Goal: Task Accomplishment & Management: Use online tool/utility

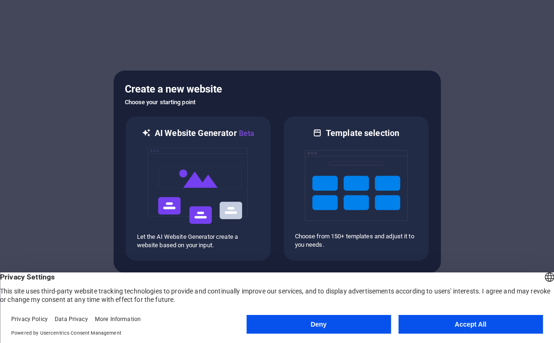
click at [452, 324] on button "Accept All" at bounding box center [470, 324] width 144 height 19
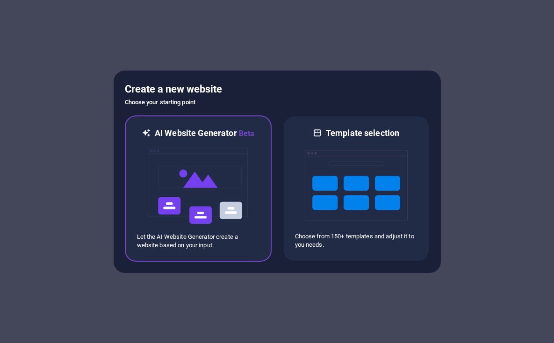
click at [208, 197] on img at bounding box center [198, 185] width 103 height 93
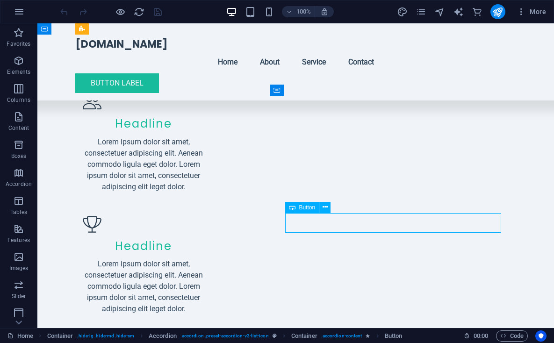
scroll to position [4833, 0]
click at [533, 9] on span "More" at bounding box center [530, 11] width 29 height 9
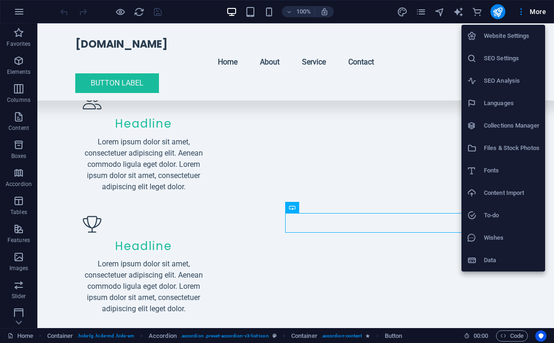
click at [517, 11] on div at bounding box center [277, 171] width 554 height 343
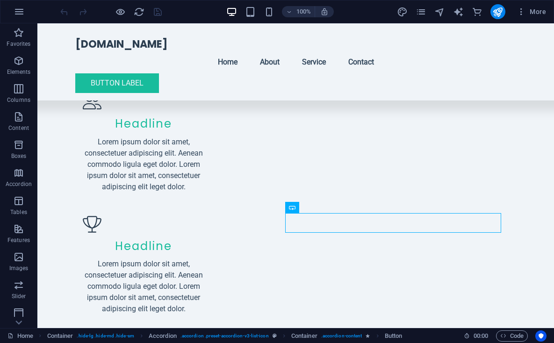
click at [517, 11] on icon "button" at bounding box center [520, 11] width 9 height 9
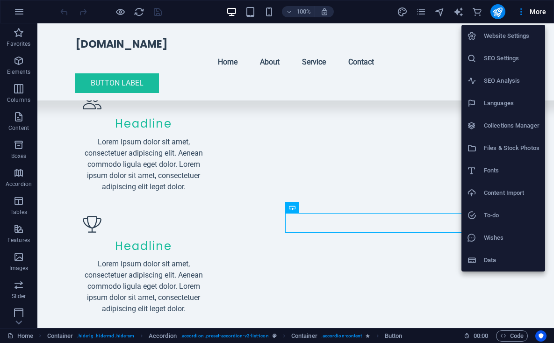
click at [517, 11] on div at bounding box center [277, 171] width 554 height 343
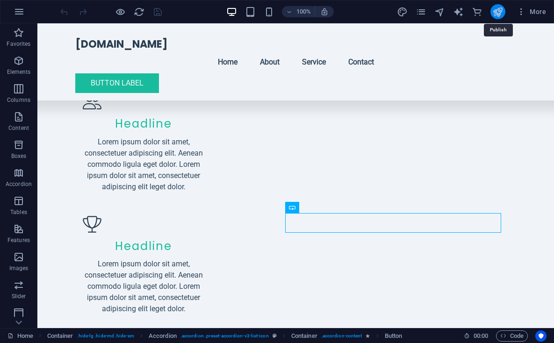
click at [495, 9] on icon "publish" at bounding box center [497, 12] width 11 height 11
